Goal: Task Accomplishment & Management: Manage account settings

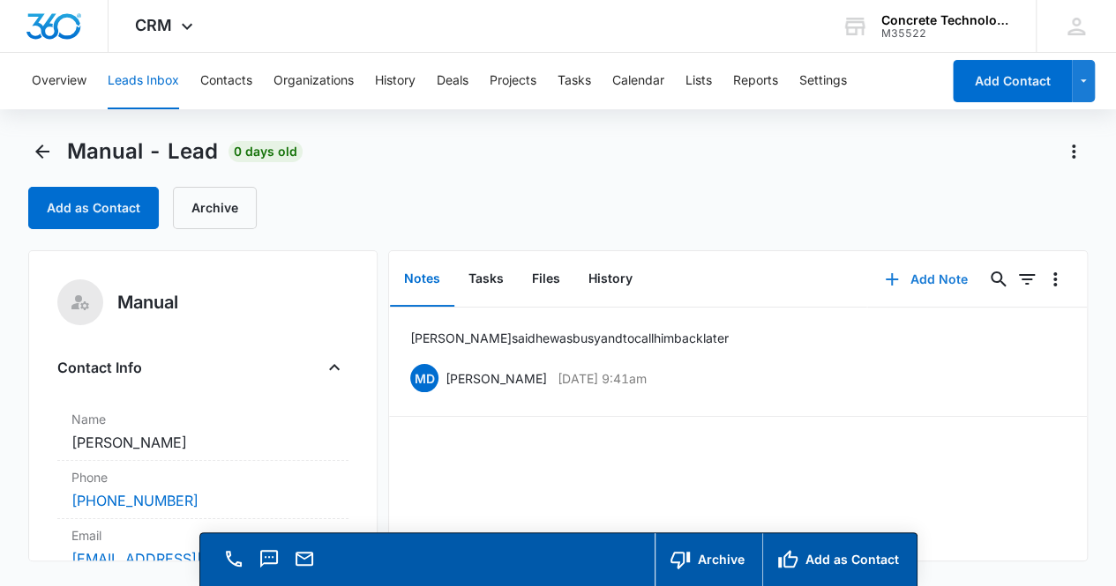
click at [927, 274] on button "Add Note" at bounding box center [925, 279] width 117 height 42
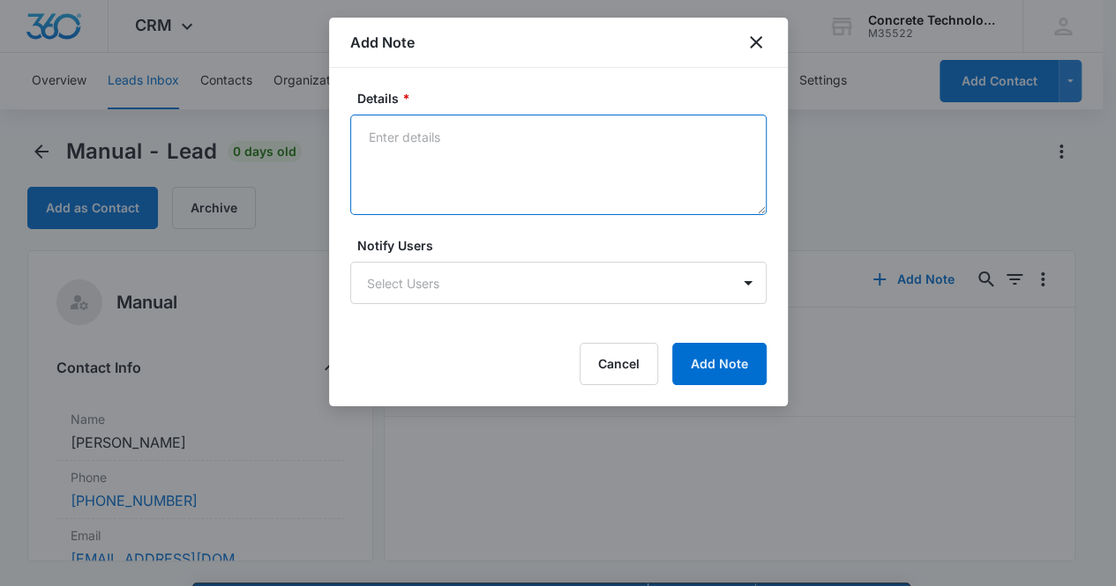
click at [406, 163] on textarea "Details *" at bounding box center [558, 165] width 416 height 101
type textarea "[PERSON_NAME] said he was not interested in a CTi Dealership."
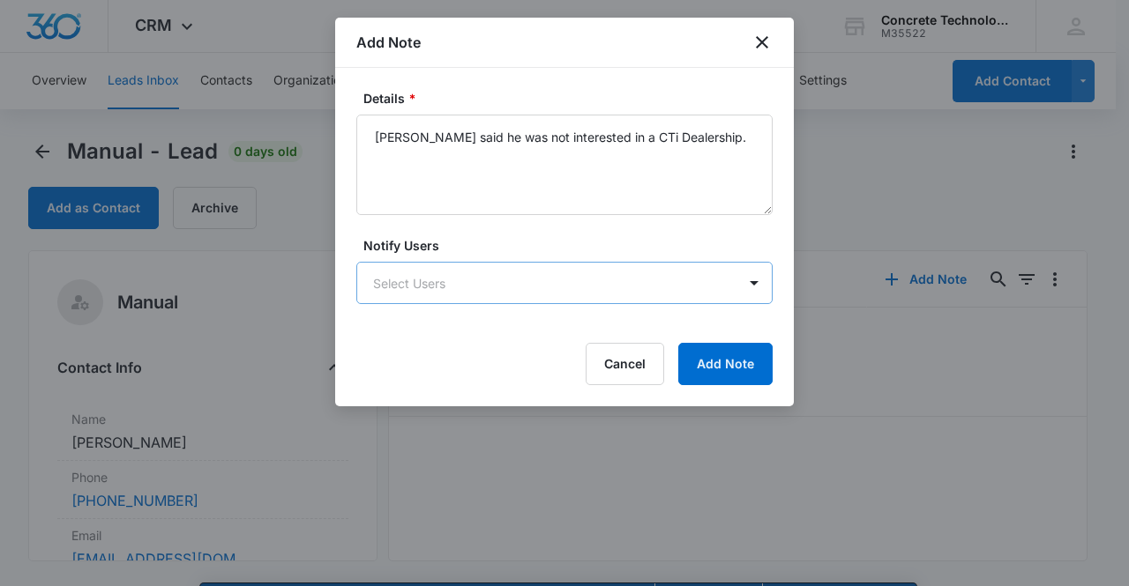
click at [511, 287] on body "CRM Apps Reputation Websites Forms CRM Email Social Content Ads Intelligence Fi…" at bounding box center [564, 318] width 1129 height 637
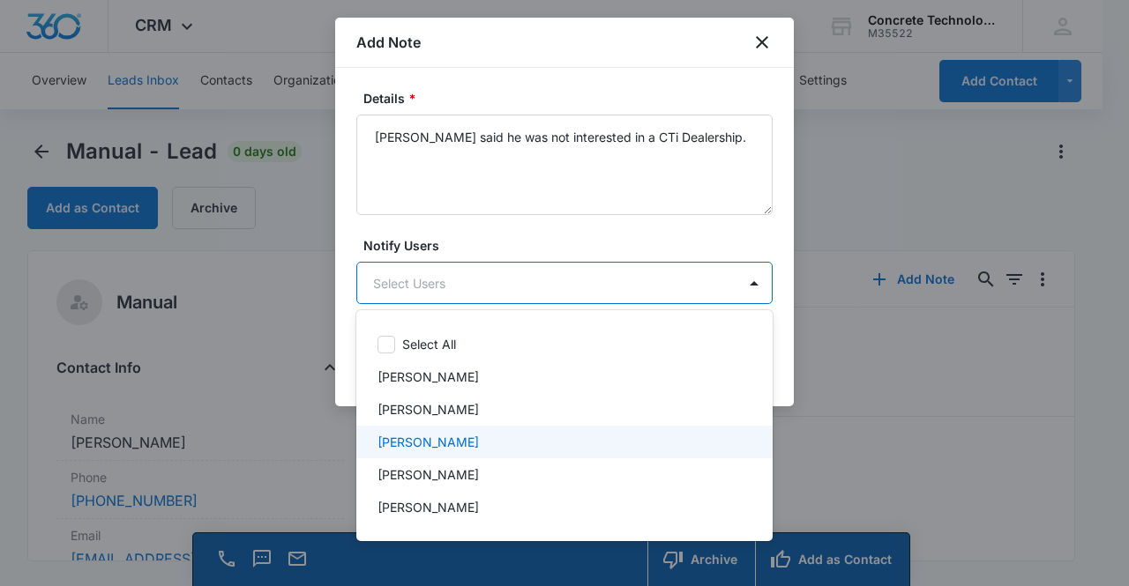
click at [503, 444] on div "[PERSON_NAME]" at bounding box center [562, 442] width 370 height 19
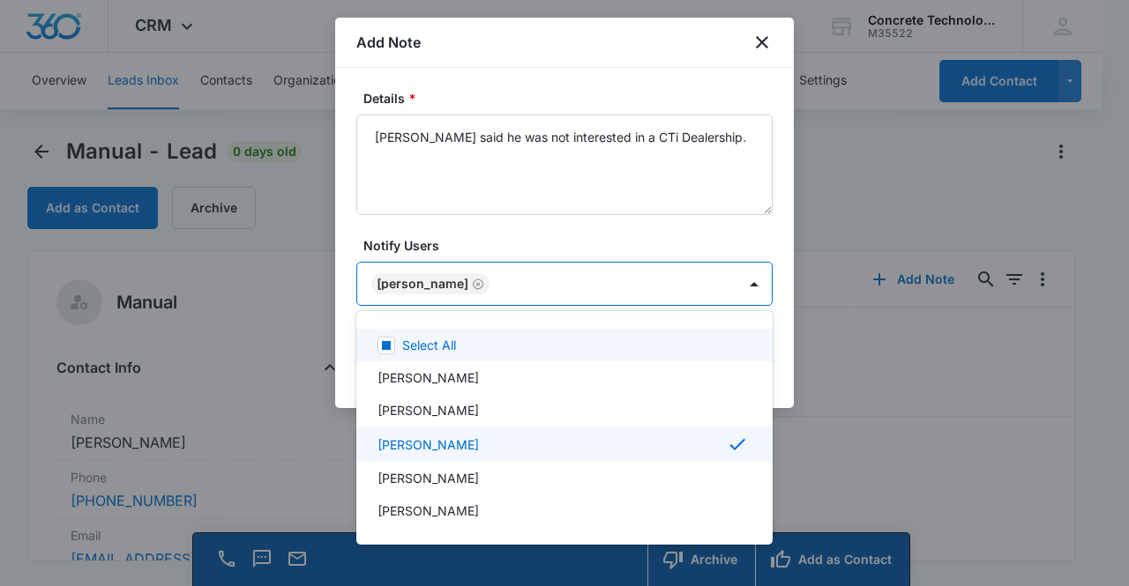
click at [533, 274] on div at bounding box center [564, 293] width 1129 height 586
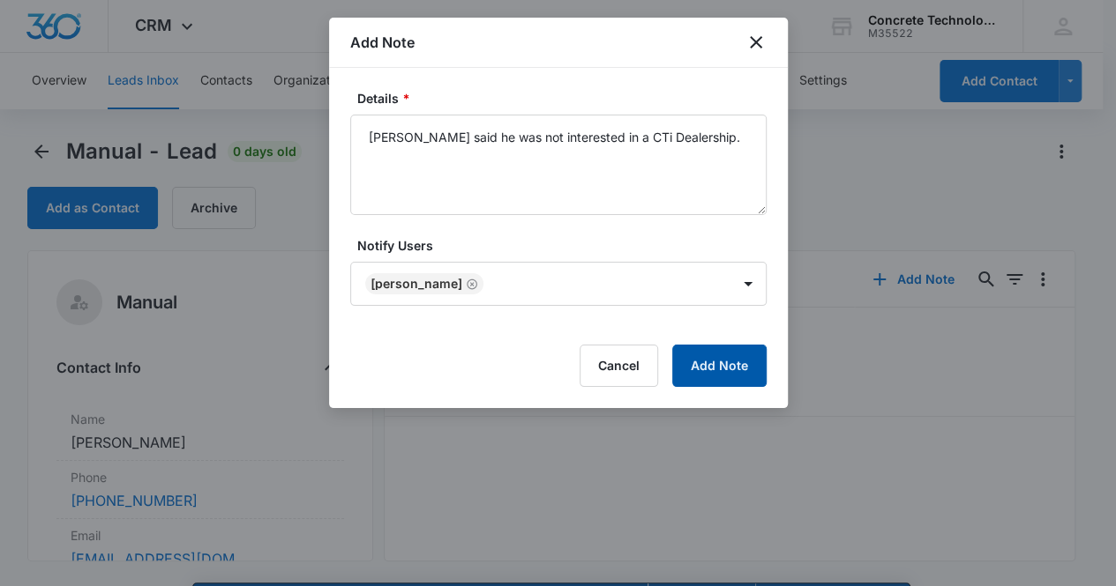
click at [715, 370] on button "Add Note" at bounding box center [719, 366] width 94 height 42
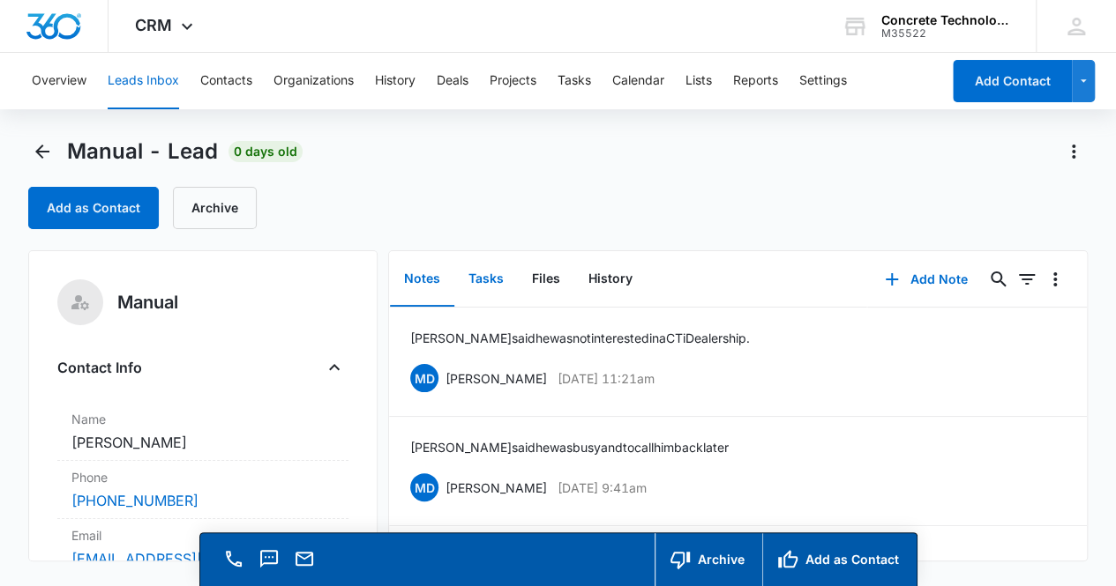
click at [495, 280] on button "Tasks" at bounding box center [485, 279] width 63 height 55
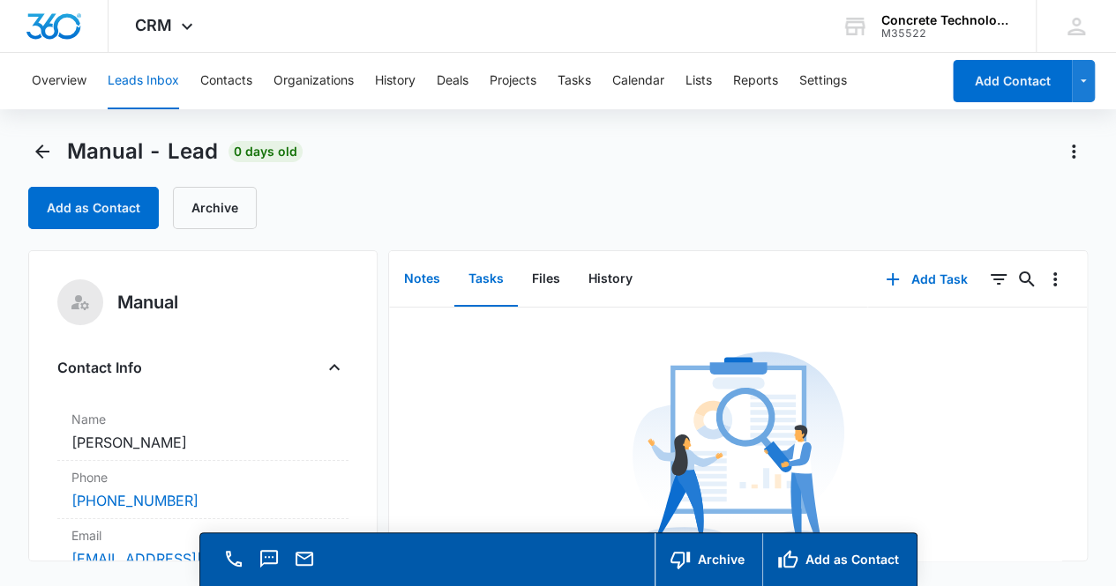
click at [432, 281] on button "Notes" at bounding box center [422, 279] width 64 height 55
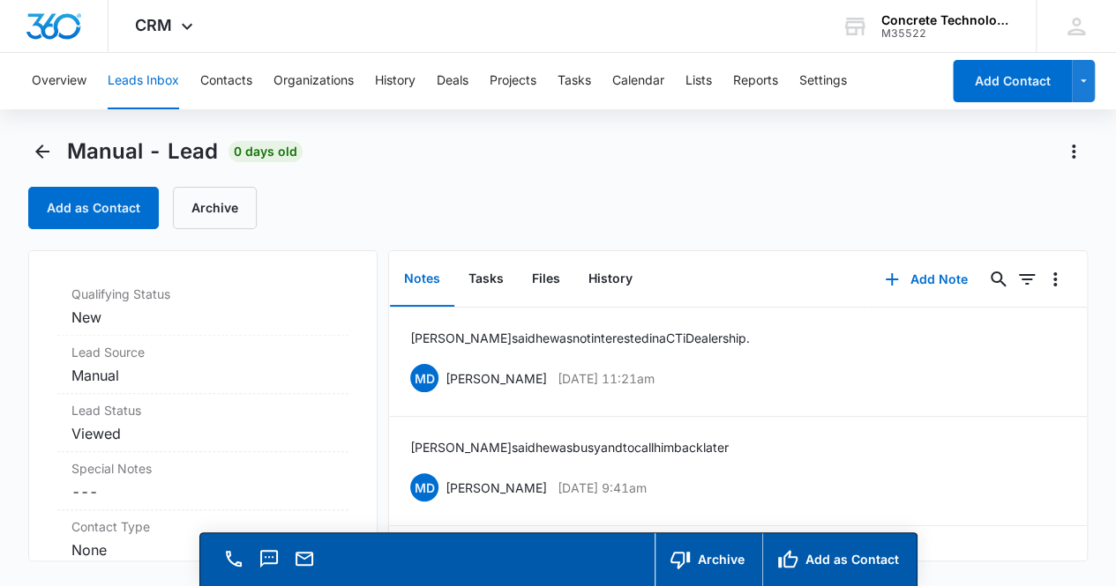
scroll to position [505, 0]
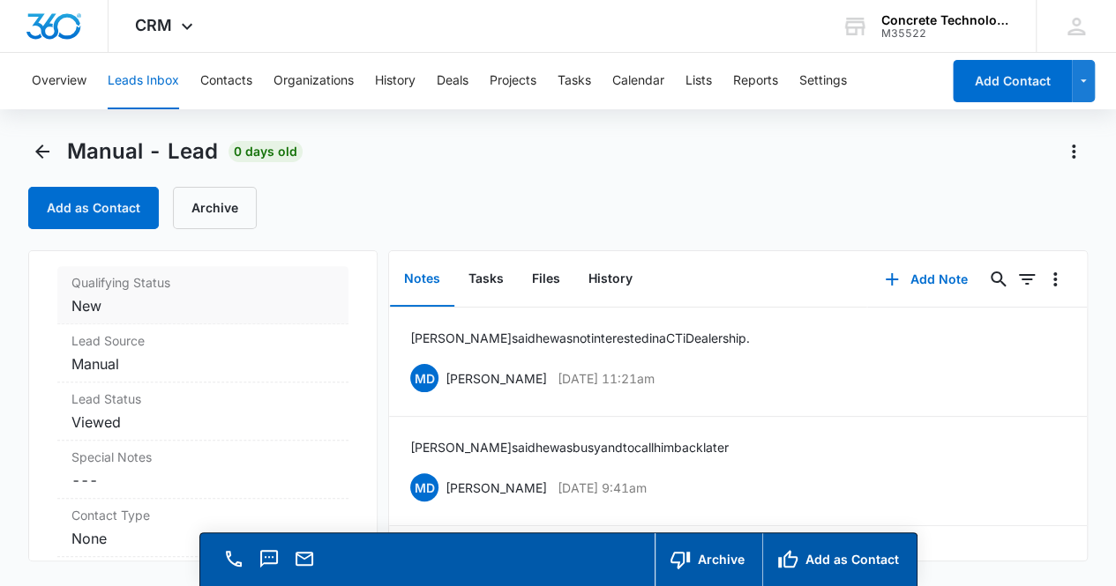
click at [228, 295] on dd "Cancel Save Changes New" at bounding box center [203, 305] width 264 height 21
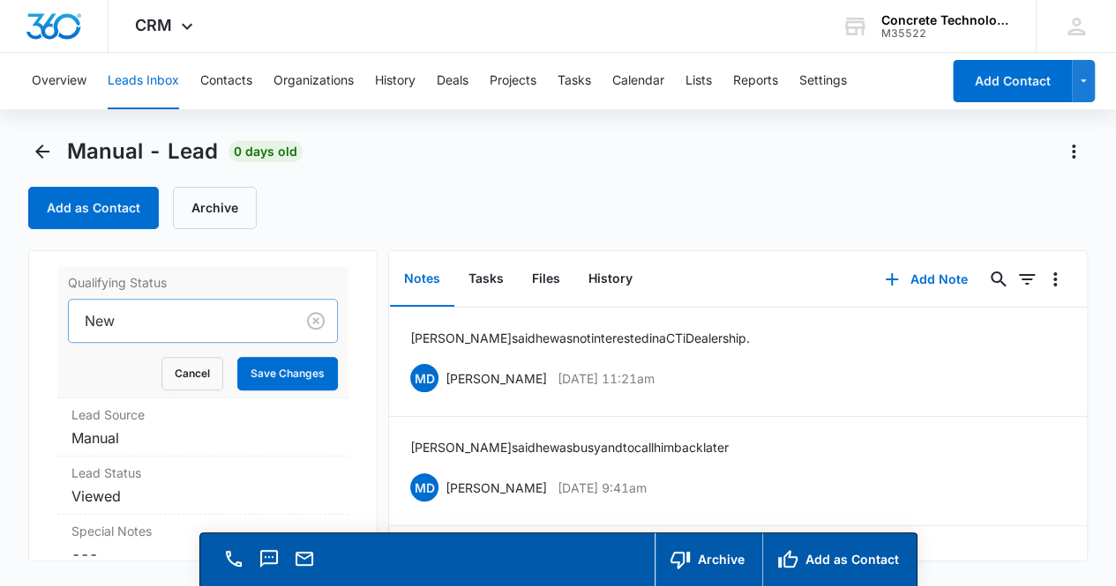
click at [252, 321] on div at bounding box center [179, 321] width 188 height 25
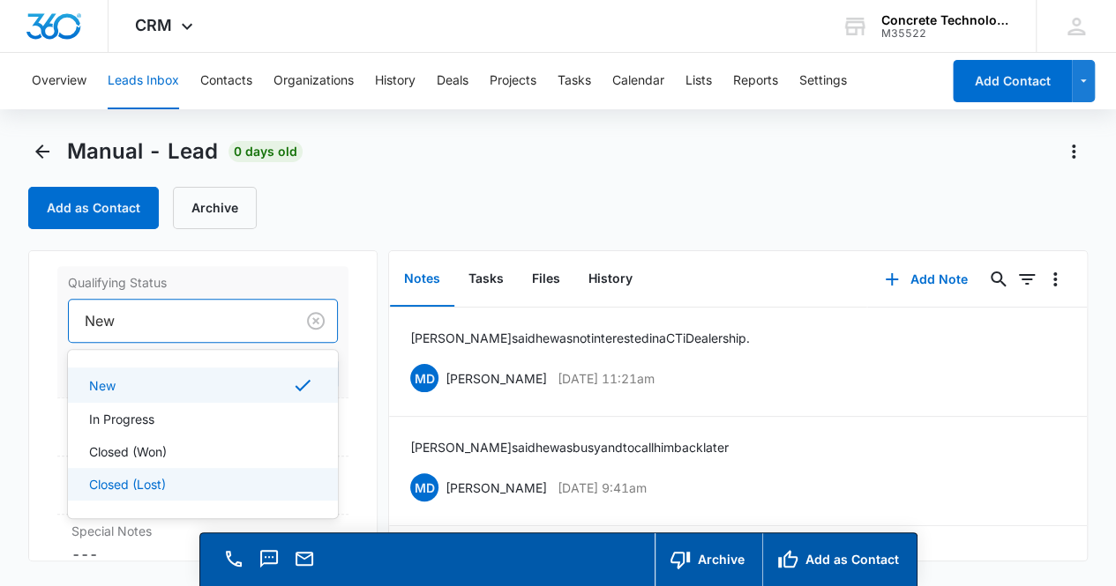
click at [246, 476] on div "Closed (Lost)" at bounding box center [201, 484] width 225 height 19
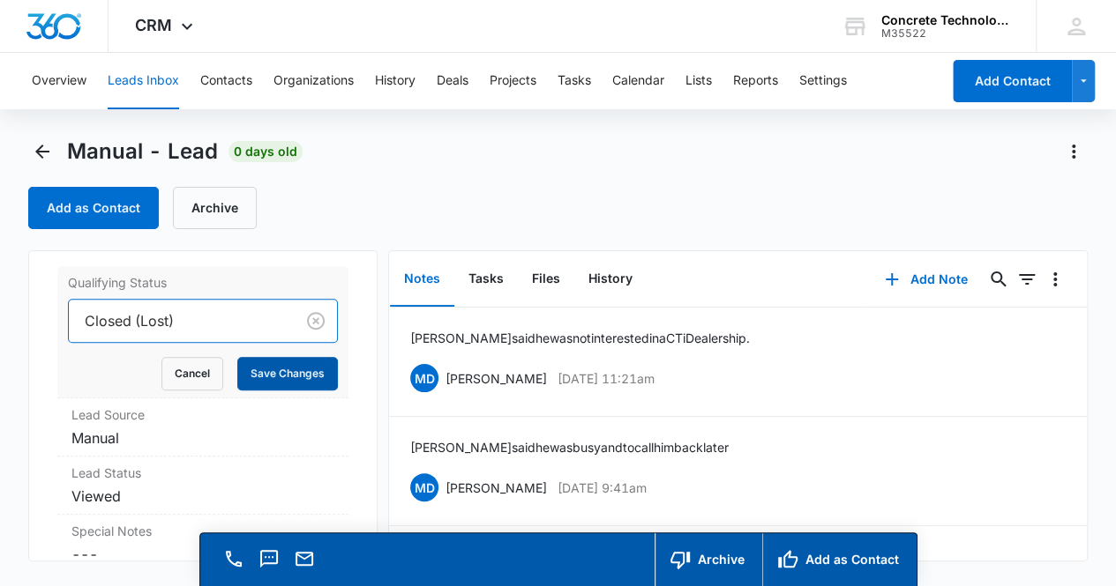
click at [275, 374] on button "Save Changes" at bounding box center [287, 374] width 101 height 34
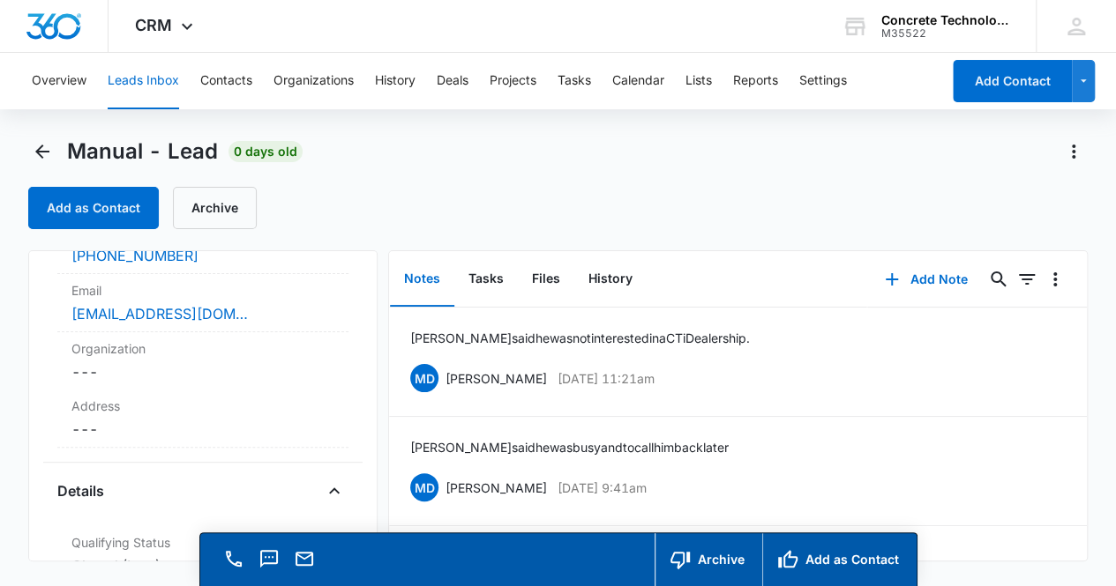
scroll to position [0, 0]
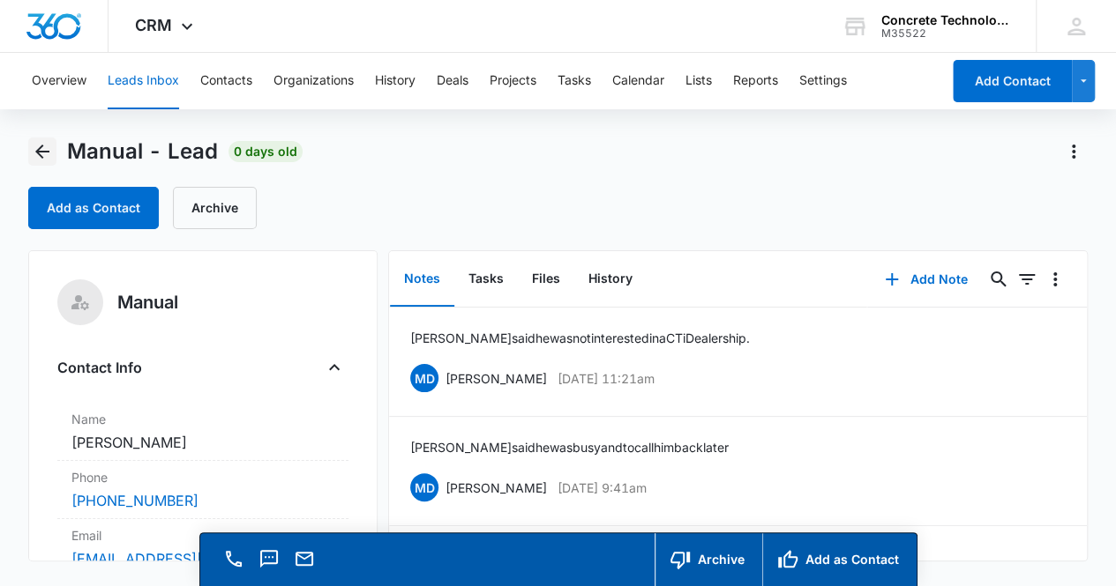
click at [41, 147] on icon "Back" at bounding box center [42, 152] width 14 height 14
